Goal: Task Accomplishment & Management: Manage account settings

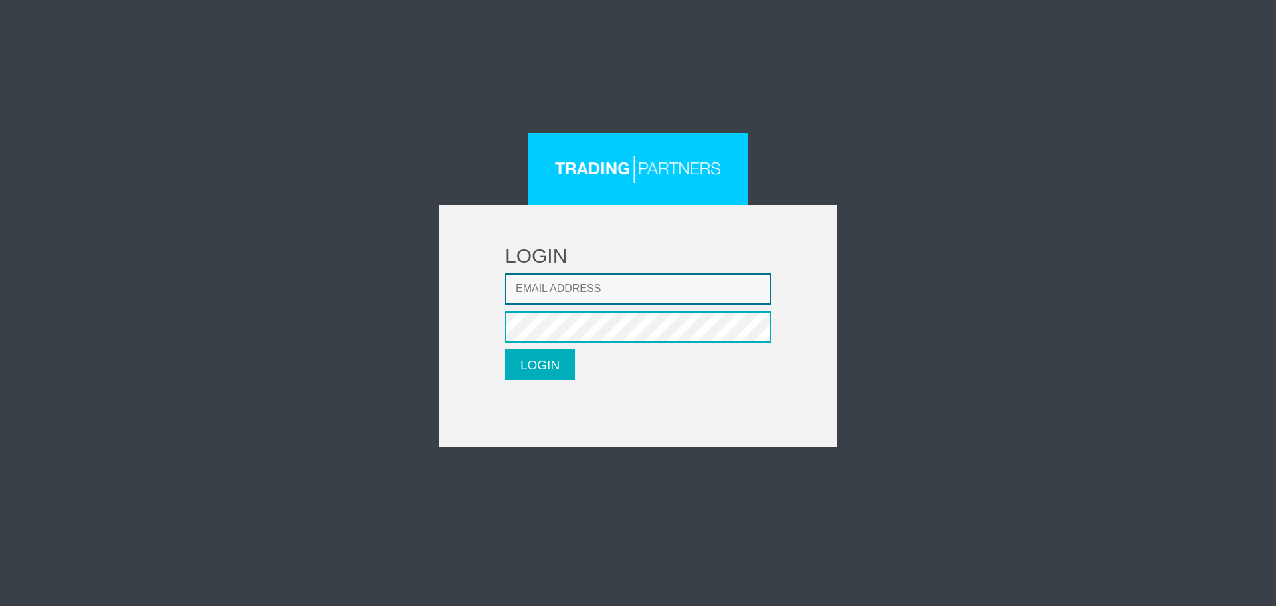
type input "[EMAIL_ADDRESS][DOMAIN_NAME]"
drag, startPoint x: 0, startPoint y: 0, endPoint x: 623, endPoint y: 240, distance: 667.5
click at [528, 368] on button "LOGIN" at bounding box center [540, 364] width 70 height 31
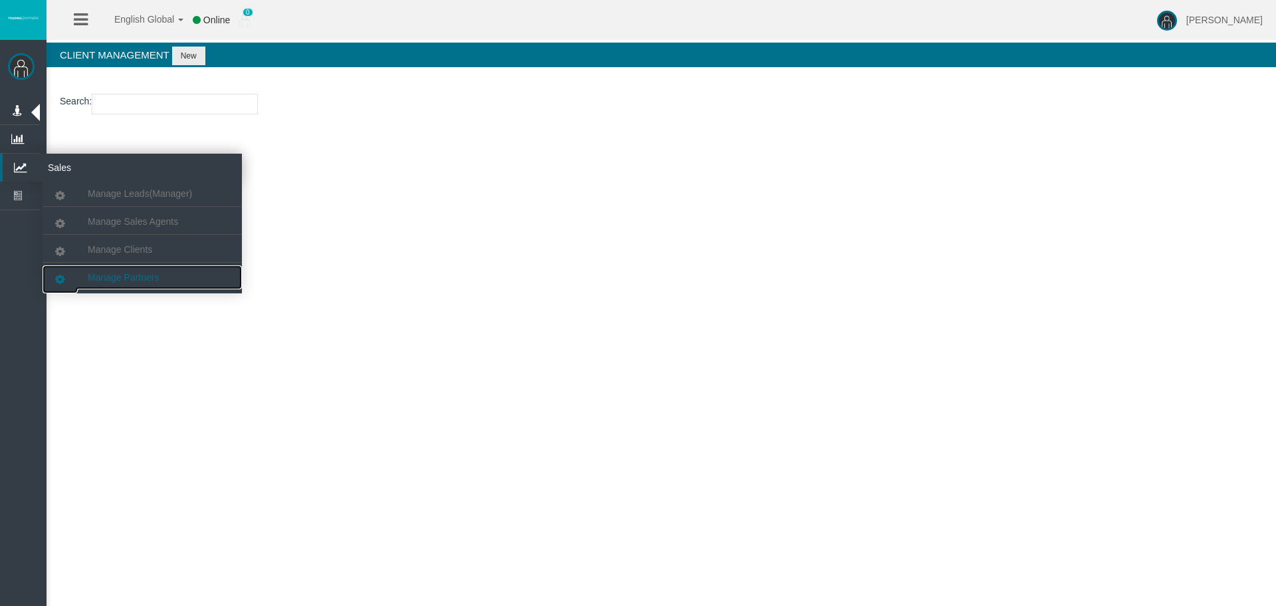
click at [134, 275] on span "Manage Partners" at bounding box center [123, 277] width 71 height 11
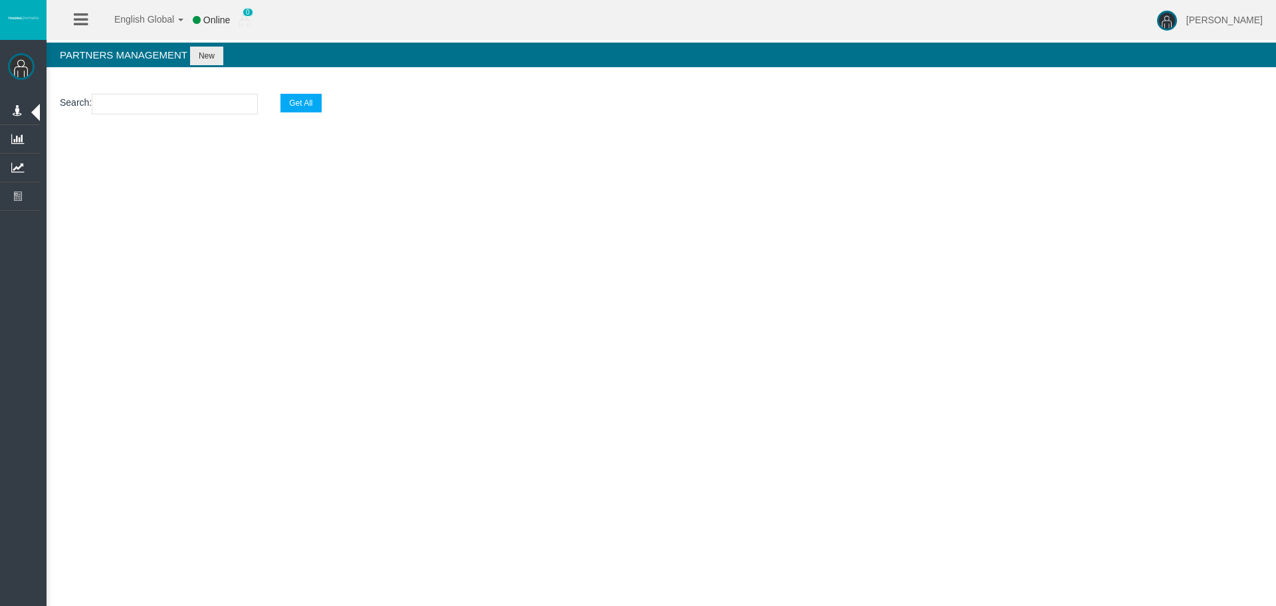
click at [151, 104] on input "text" at bounding box center [175, 104] width 166 height 21
paste input "IB2xyz3"
type input "IB2xyz3"
select select "25"
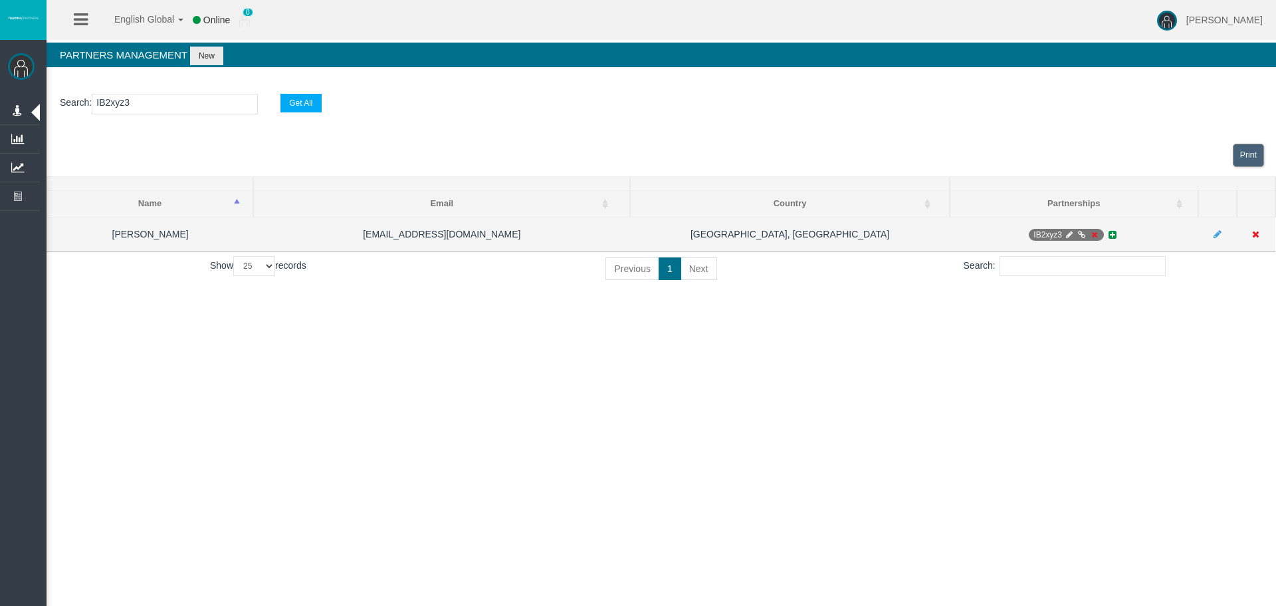
type input "IB2xyz3"
click at [1093, 231] on icon at bounding box center [1094, 235] width 10 height 8
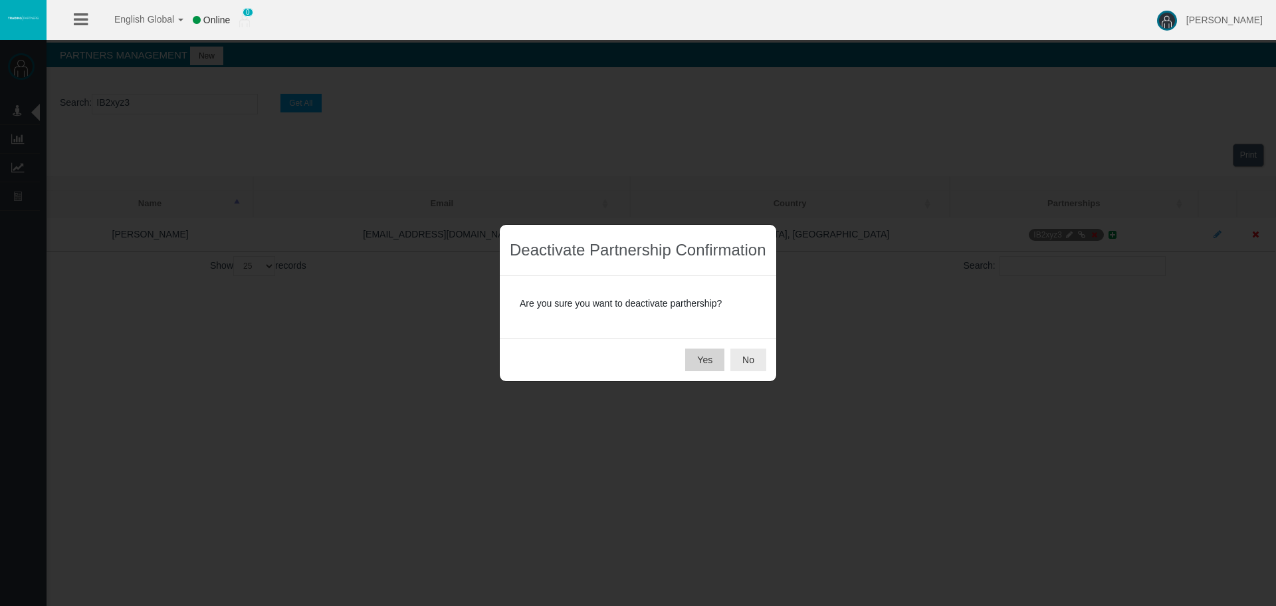
click at [702, 359] on button "Yes" at bounding box center [704, 359] width 39 height 23
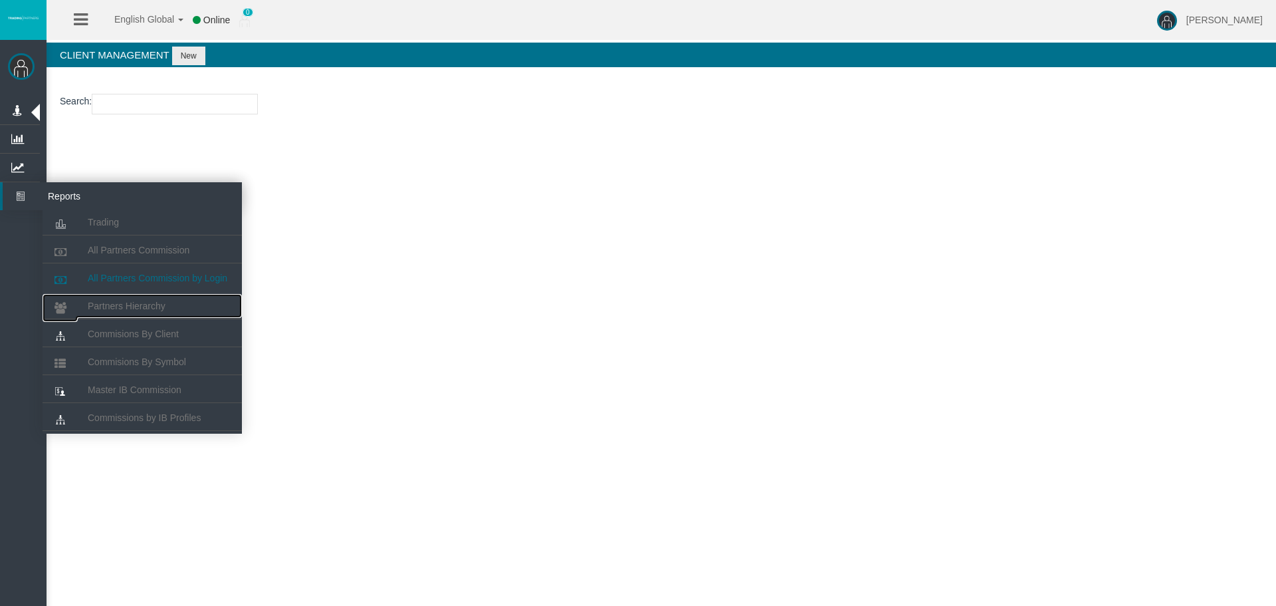
drag, startPoint x: 141, startPoint y: 308, endPoint x: 143, endPoint y: 275, distance: 34.0
click at [141, 308] on span "Partners Hierarchy" at bounding box center [127, 305] width 78 height 11
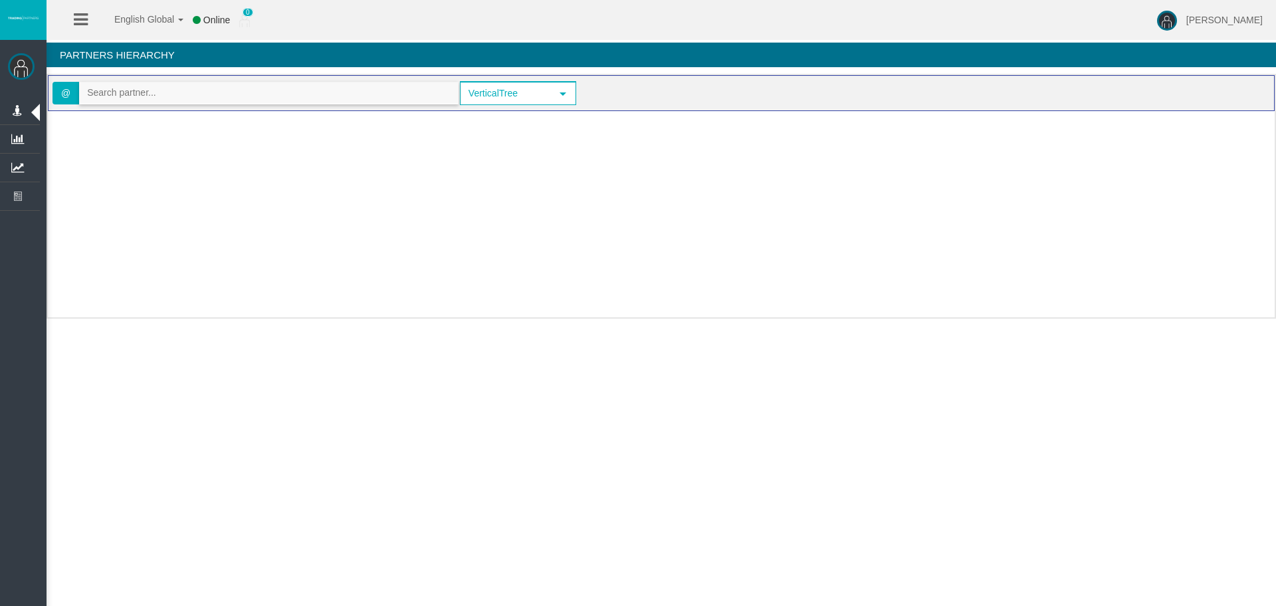
click at [167, 94] on input "text" at bounding box center [269, 92] width 378 height 21
paste input "IB2xyz3"
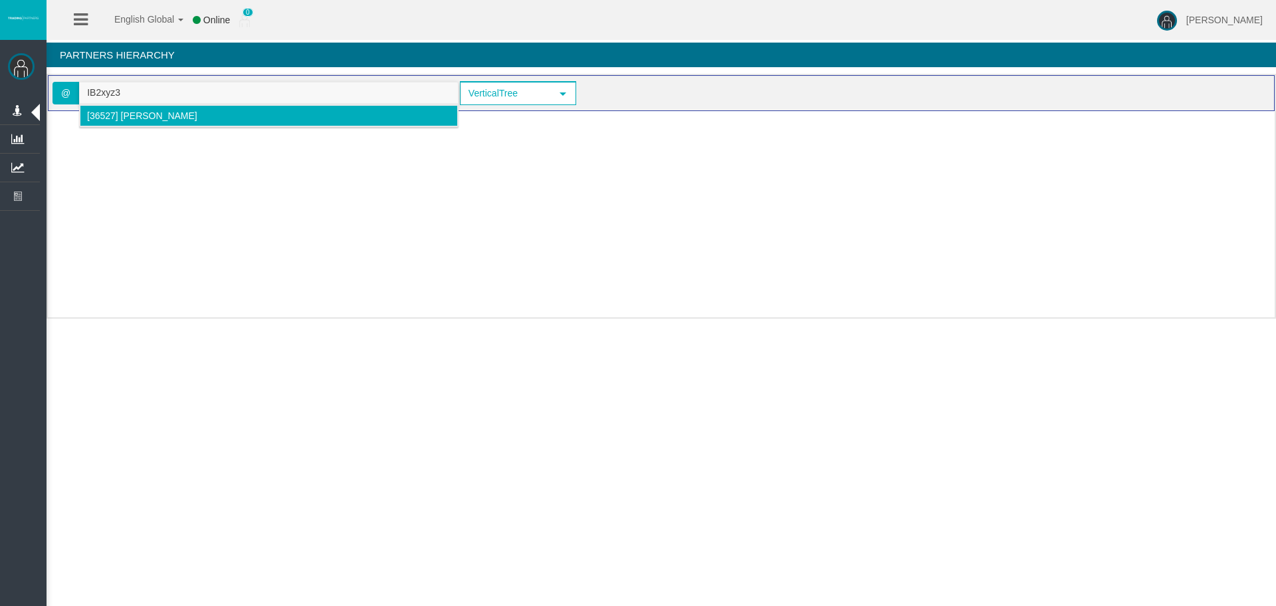
click at [140, 114] on span "[36527] Denis Rotari" at bounding box center [142, 115] width 110 height 11
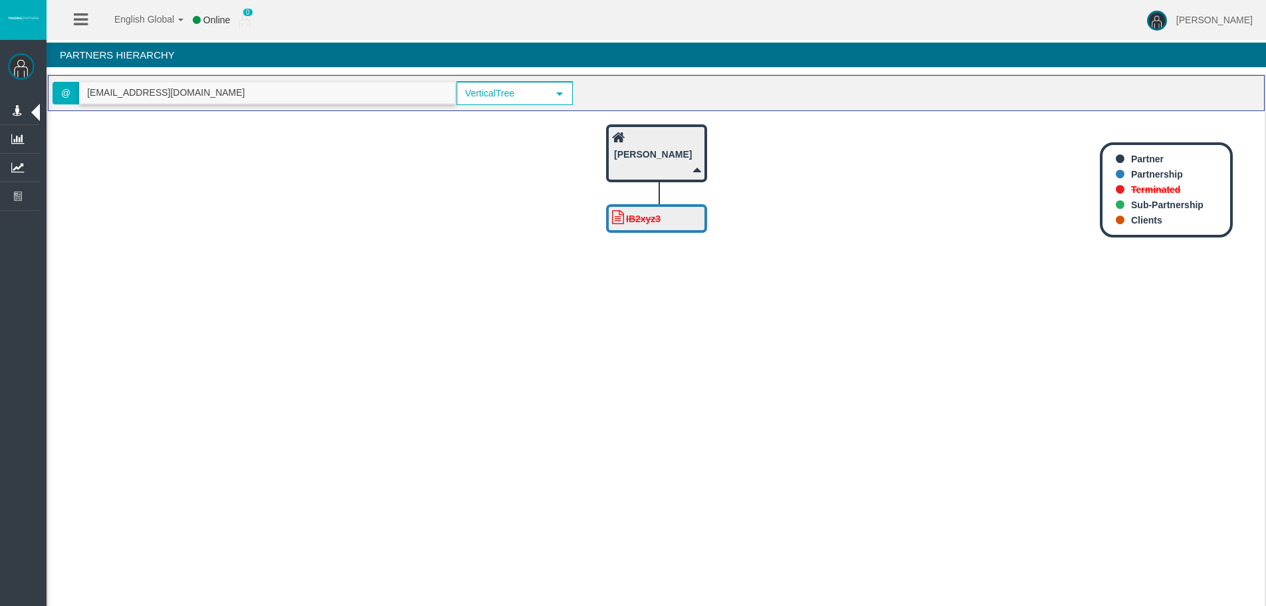
type input "rotaridenis11@gmail.com"
